Goal: Find specific page/section: Find specific page/section

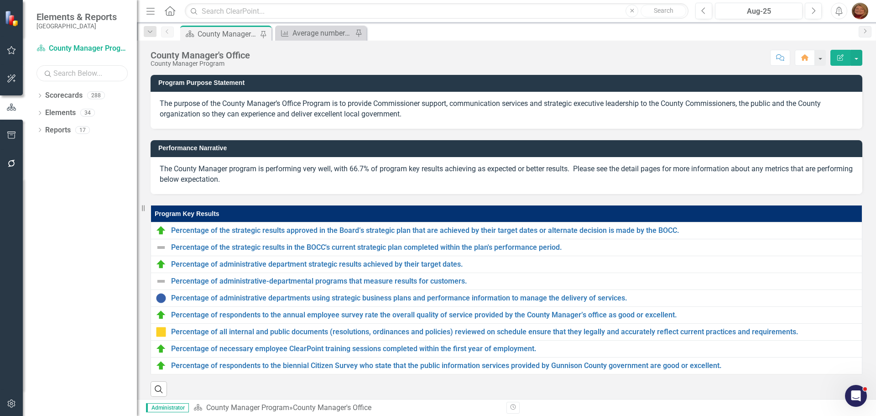
click at [81, 72] on input "text" at bounding box center [82, 73] width 91 height 16
type input "[PERSON_NAME]"
click at [38, 94] on icon "Dropdown" at bounding box center [40, 96] width 6 height 5
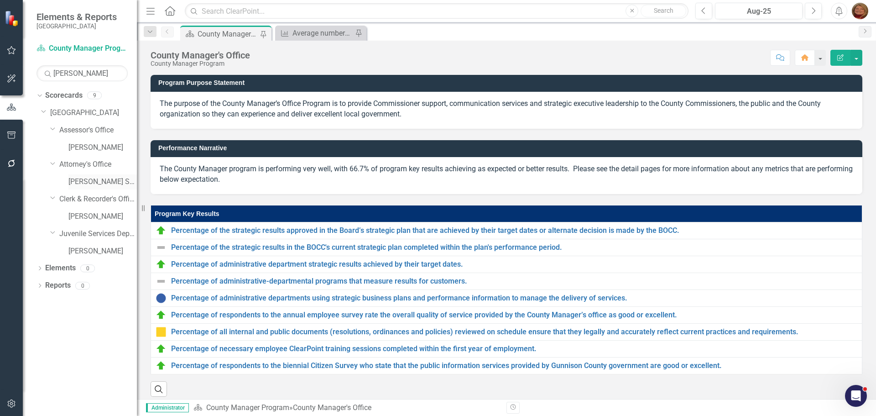
click at [100, 184] on link "[PERSON_NAME] San [PERSON_NAME]" at bounding box center [102, 182] width 68 height 10
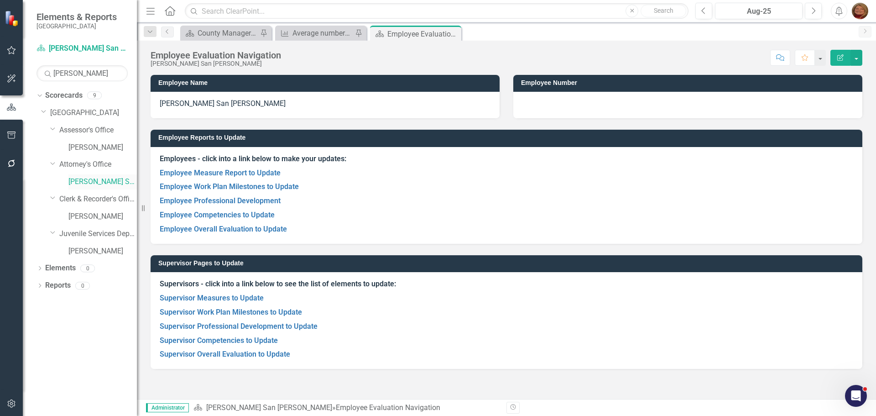
click at [100, 184] on link "[PERSON_NAME] San [PERSON_NAME]" at bounding box center [102, 182] width 68 height 10
click at [42, 267] on icon "Dropdown" at bounding box center [40, 268] width 6 height 5
click at [42, 370] on icon "Dropdown" at bounding box center [40, 372] width 6 height 5
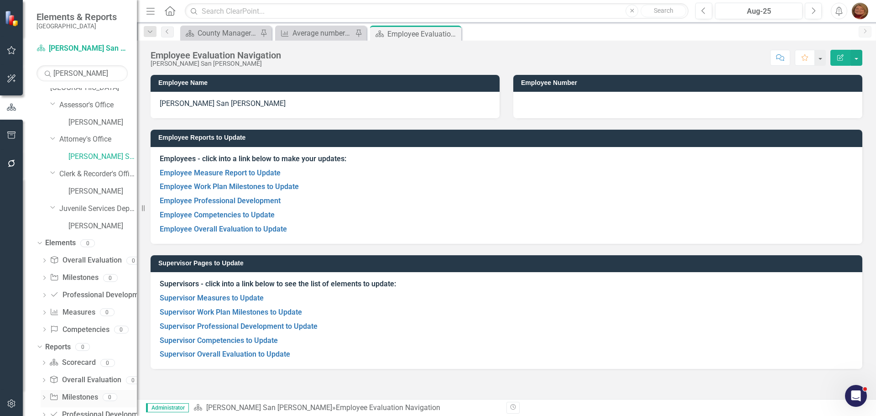
scroll to position [46, 0]
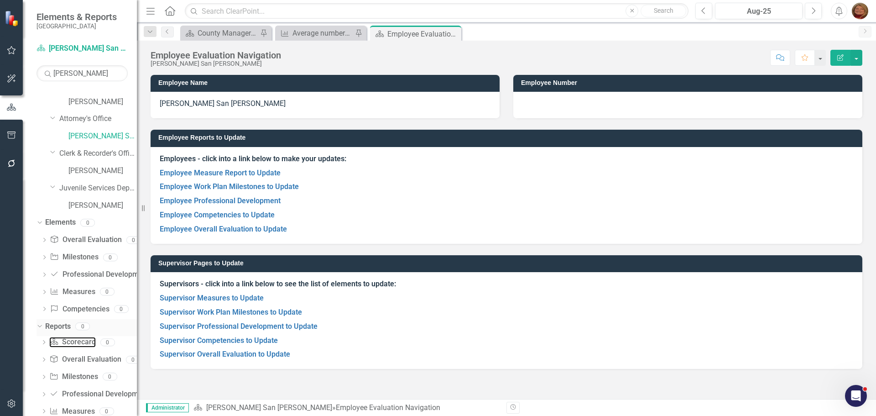
drag, startPoint x: 83, startPoint y: 338, endPoint x: 91, endPoint y: 334, distance: 8.8
click at [83, 338] on link "Scorecard Scorecard" at bounding box center [72, 342] width 46 height 10
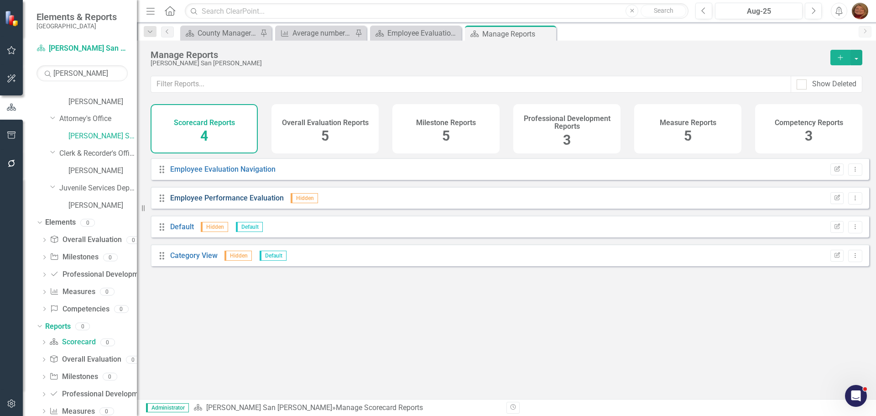
click at [215, 201] on link "Employee Performance Evaluation" at bounding box center [227, 197] width 114 height 9
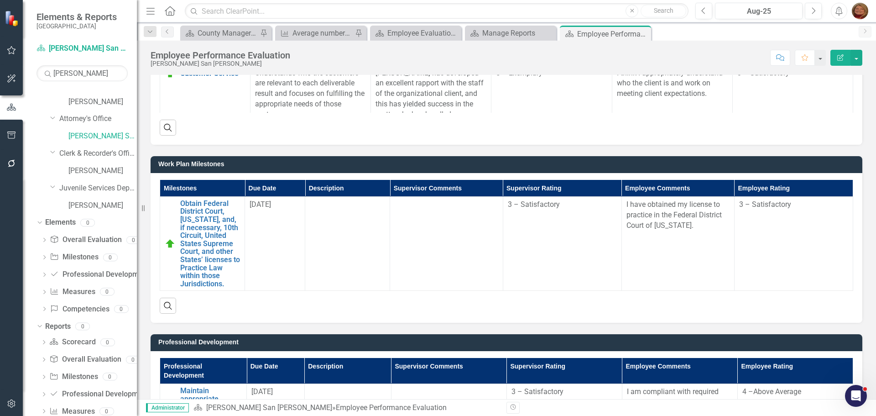
scroll to position [836, 0]
